Goal: Information Seeking & Learning: Learn about a topic

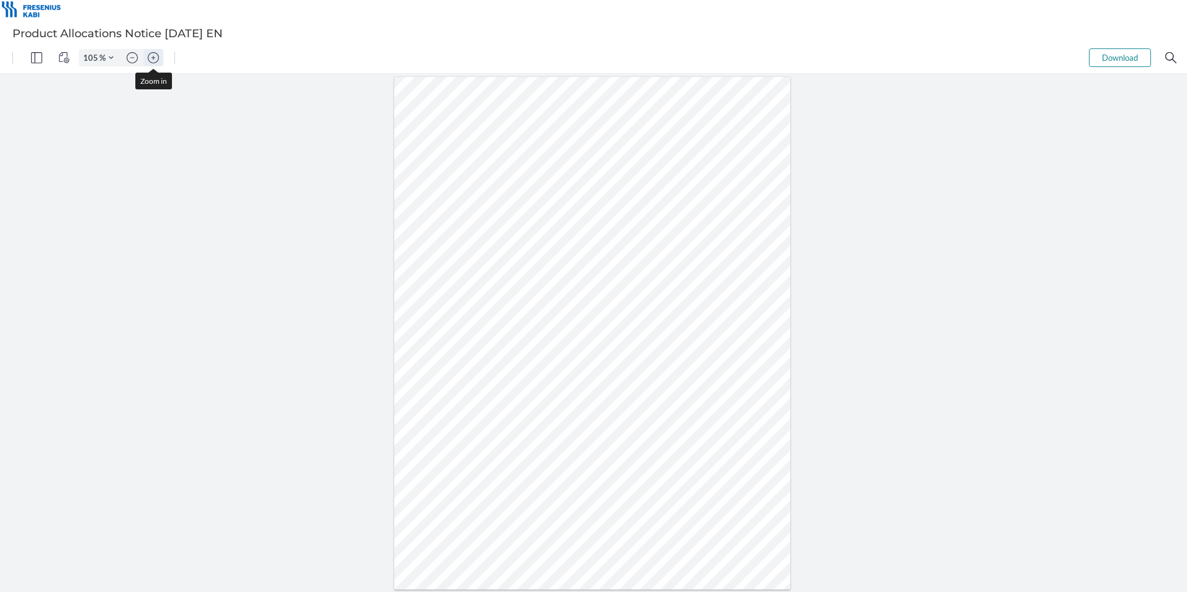
click at [150, 54] on img "Zoom in" at bounding box center [153, 57] width 11 height 11
type input "205"
click at [154, 56] on img "Zoom in" at bounding box center [153, 57] width 11 height 11
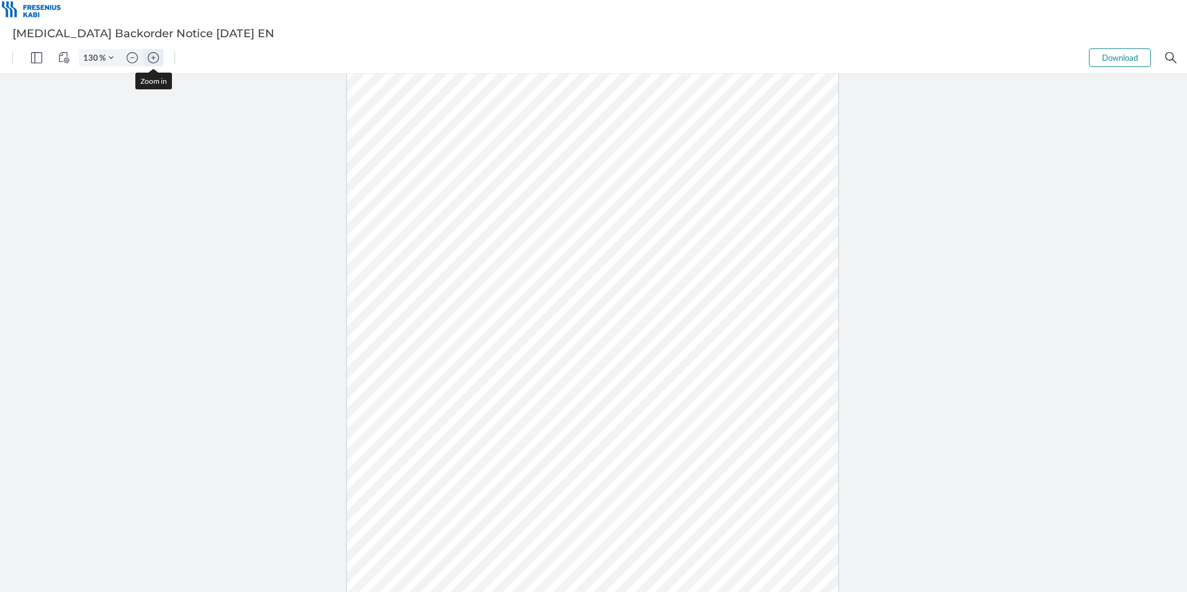
click at [154, 56] on img "Zoom in" at bounding box center [153, 57] width 11 height 11
type input "155"
